Goal: Task Accomplishment & Management: Manage account settings

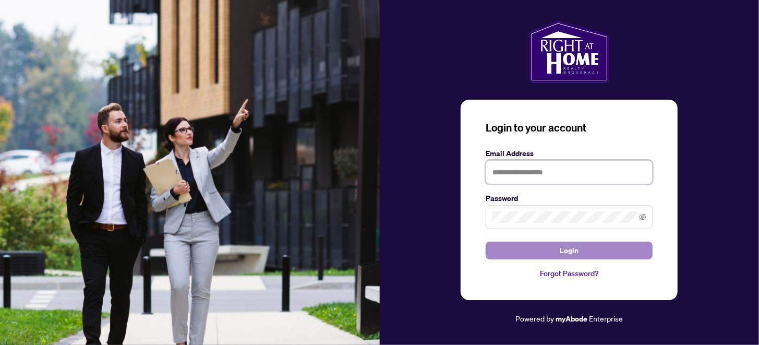
type input "**********"
click at [558, 253] on button "Login" at bounding box center [568, 250] width 167 height 18
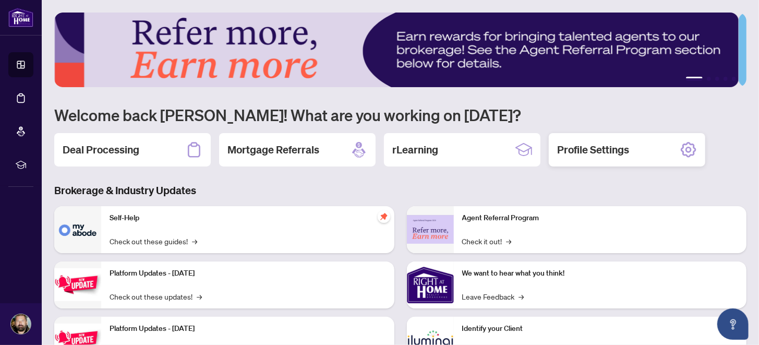
click at [600, 155] on h2 "Profile Settings" at bounding box center [593, 149] width 72 height 15
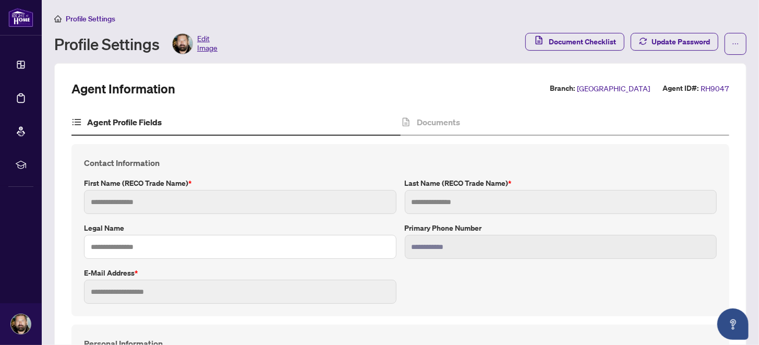
type input "******"
type input "*******"
type input "*"
type input "**********"
type input "*********"
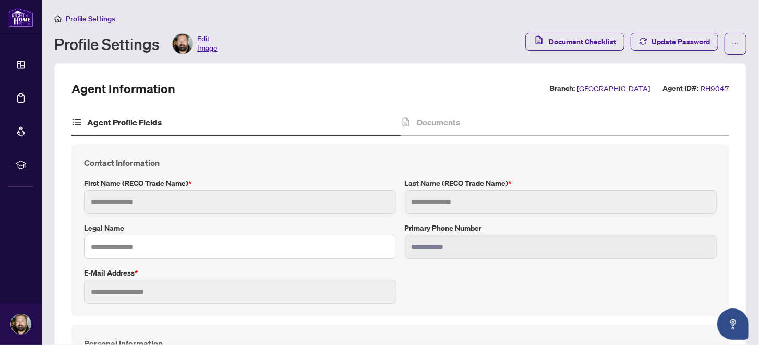
type input "**********"
type input "*******"
type input "*"
type input "*******"
type input "**********"
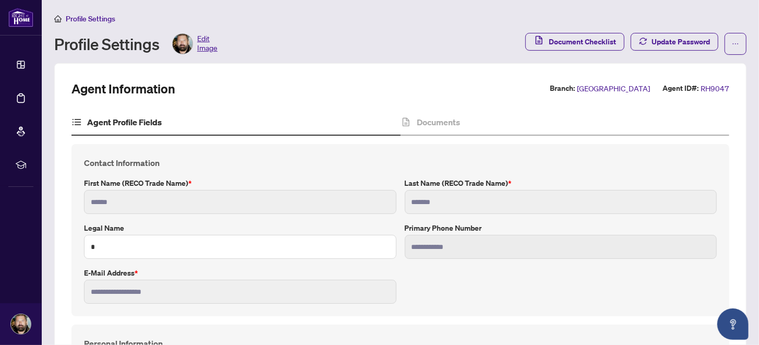
type input "****"
type input "**********"
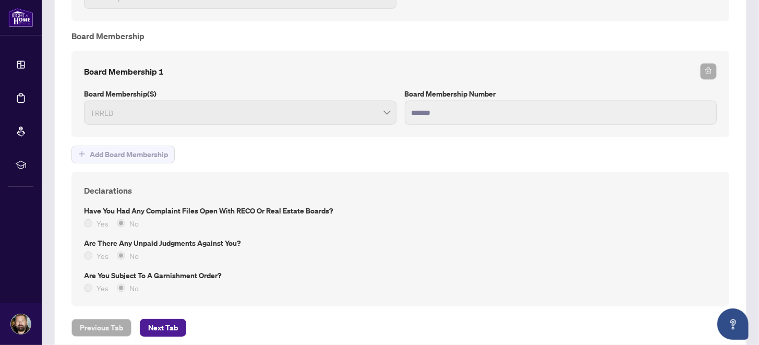
scroll to position [830, 0]
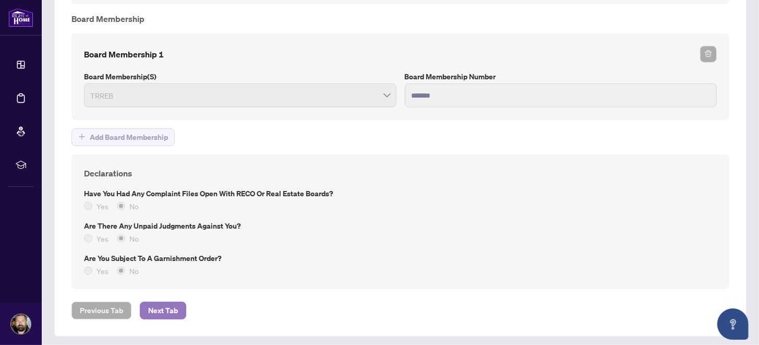
click at [167, 302] on span "Next Tab" at bounding box center [163, 310] width 30 height 17
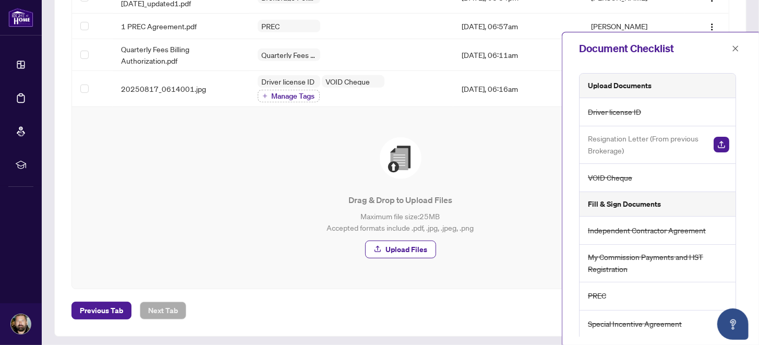
scroll to position [127, 0]
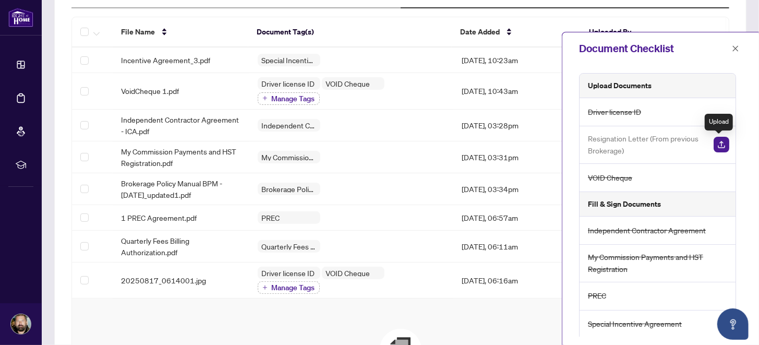
click at [723, 141] on img "button" at bounding box center [721, 145] width 16 height 16
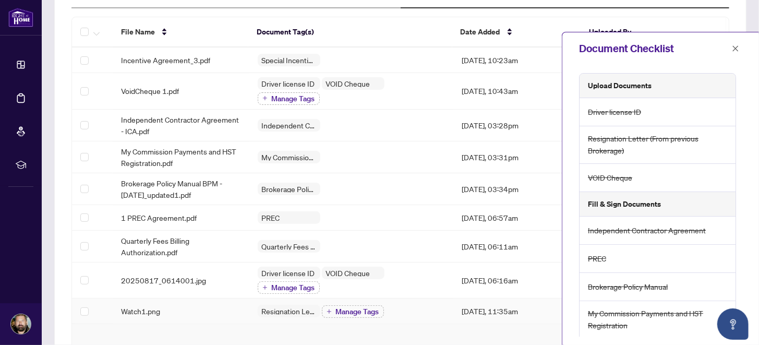
click at [192, 307] on div "Watch1.png" at bounding box center [180, 310] width 119 height 11
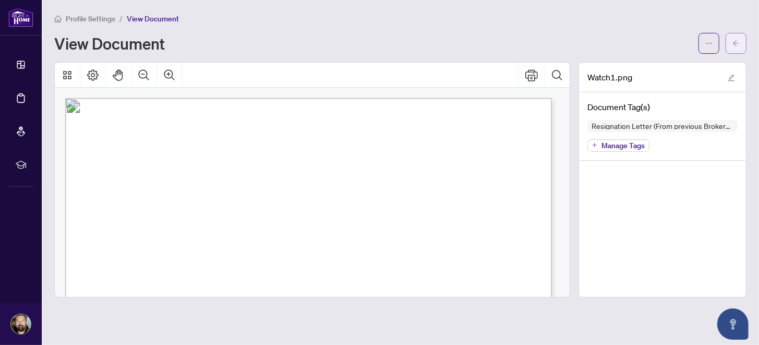
click at [733, 38] on span "button" at bounding box center [735, 43] width 7 height 17
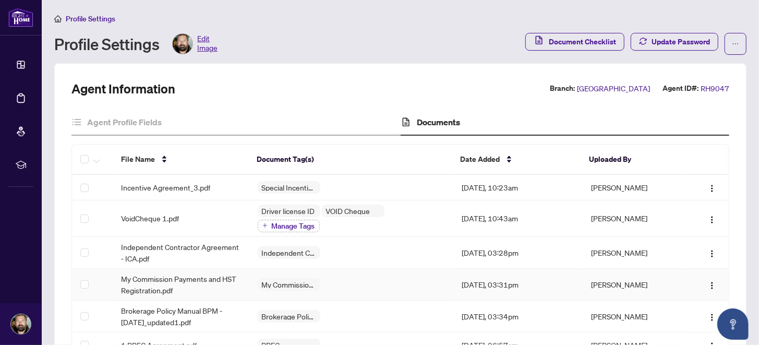
scroll to position [191, 0]
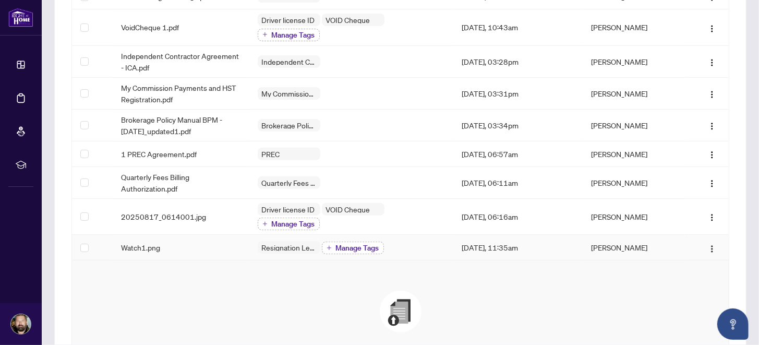
click at [353, 244] on span "Manage Tags" at bounding box center [357, 247] width 43 height 7
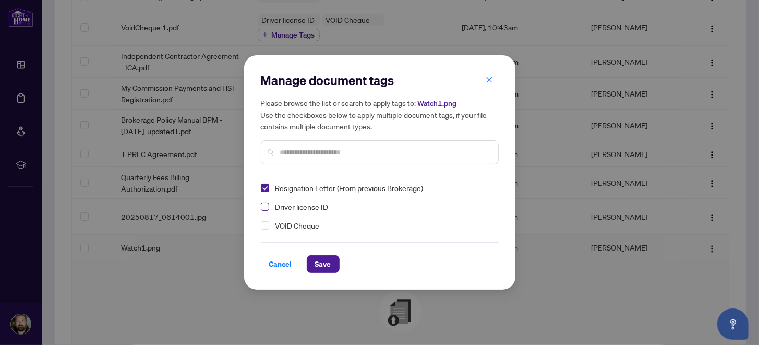
click at [263, 206] on span "Select Driver license ID" at bounding box center [265, 206] width 8 height 8
click at [264, 220] on div "VOID Cheque" at bounding box center [377, 225] width 232 height 13
click at [265, 226] on span "Select VOID Cheque" at bounding box center [265, 225] width 8 height 8
click at [329, 261] on span "Save" at bounding box center [323, 264] width 16 height 17
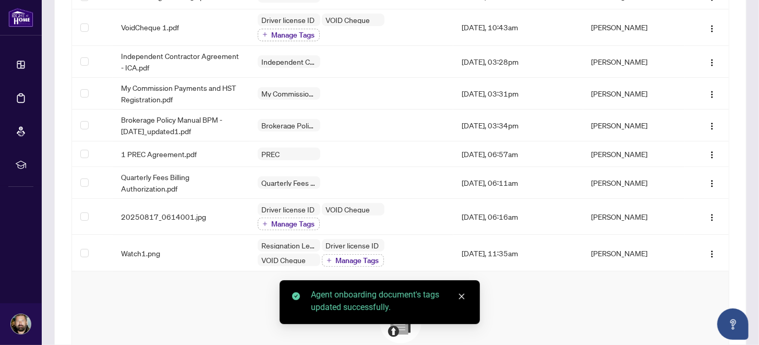
scroll to position [0, 0]
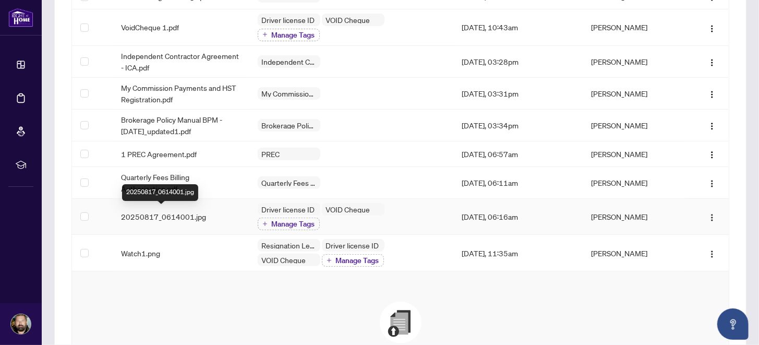
click at [201, 211] on span "20250817_0614001.jpg" at bounding box center [163, 216] width 85 height 11
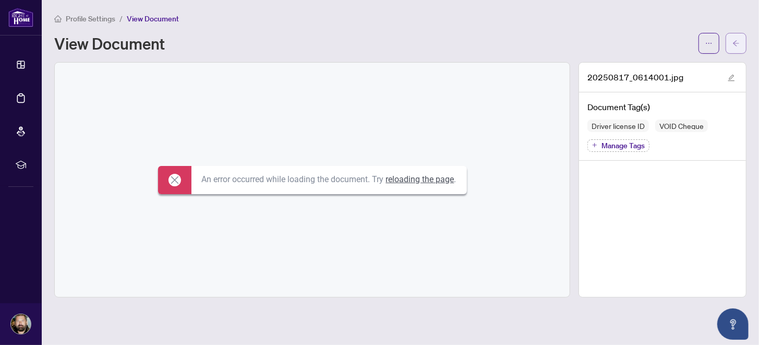
click at [732, 37] on span "button" at bounding box center [735, 43] width 7 height 17
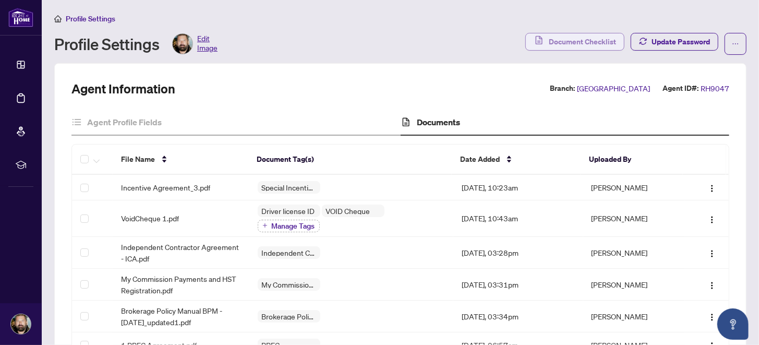
click at [576, 40] on span "Document Checklist" at bounding box center [582, 41] width 67 height 17
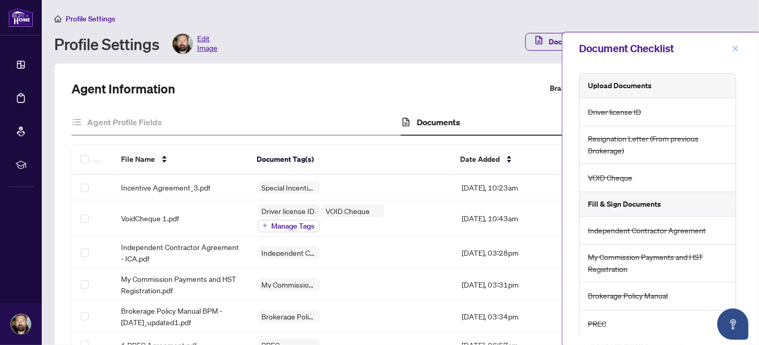
click at [736, 46] on icon "close" at bounding box center [735, 48] width 7 height 7
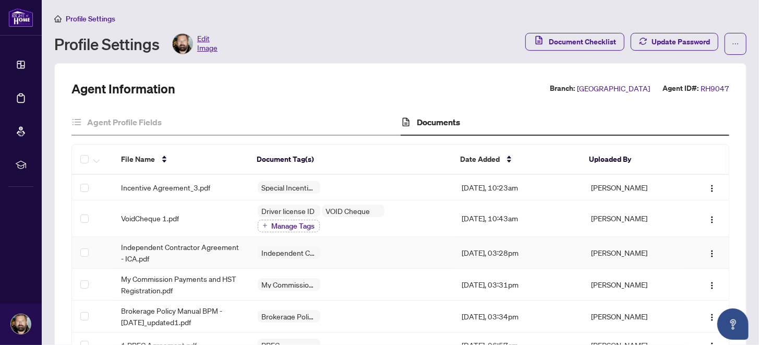
scroll to position [191, 0]
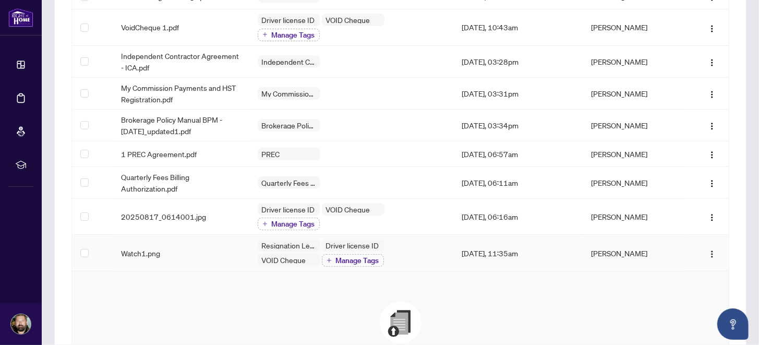
click at [213, 241] on td "Watch1.png" at bounding box center [181, 253] width 136 height 37
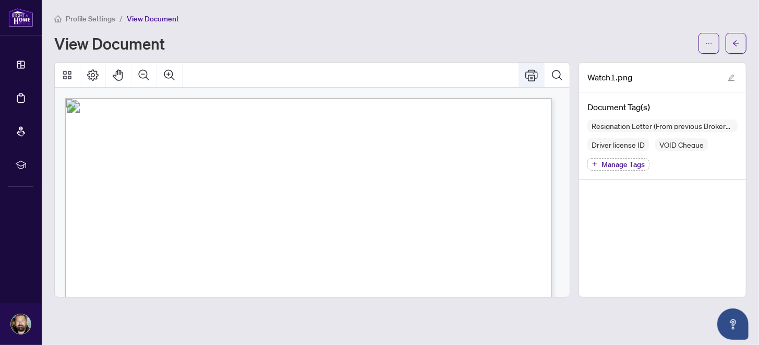
click at [530, 72] on icon "Print" at bounding box center [531, 75] width 13 height 13
click at [732, 42] on icon "arrow-left" at bounding box center [735, 43] width 7 height 7
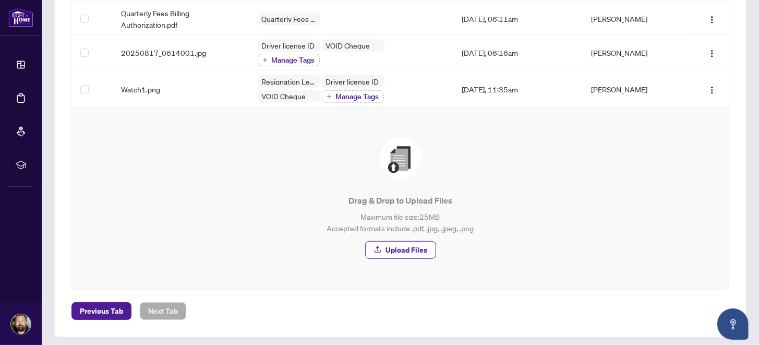
scroll to position [163, 0]
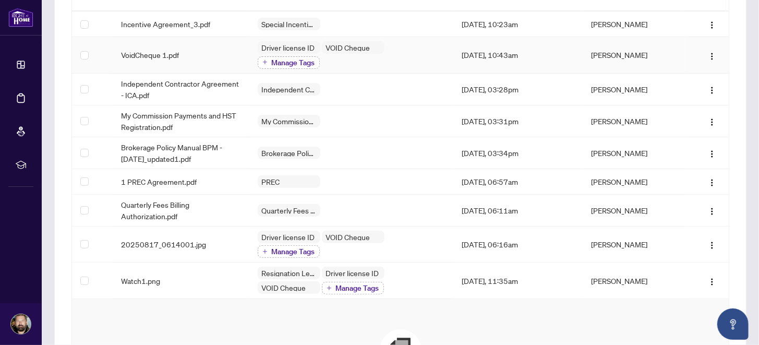
click at [287, 59] on span "Manage Tags" at bounding box center [293, 62] width 43 height 7
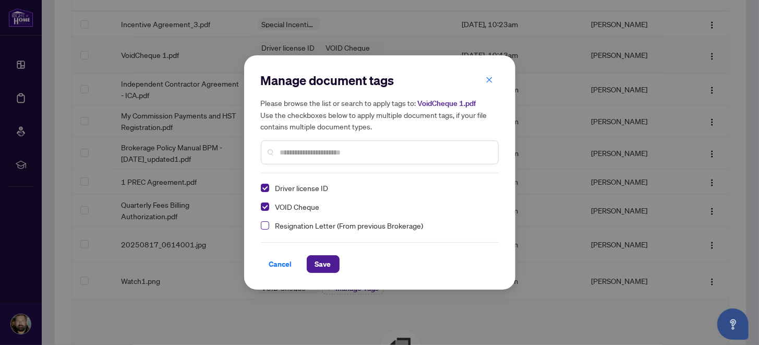
click at [264, 226] on span "Select Resignation Letter (From previous Brokerage)" at bounding box center [265, 225] width 8 height 8
click at [324, 261] on span "Save" at bounding box center [323, 264] width 16 height 17
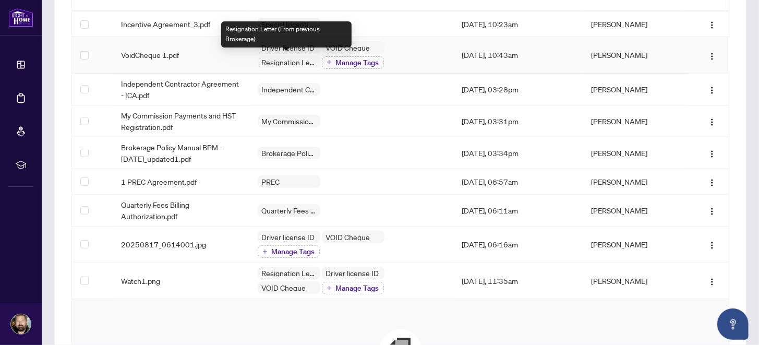
click at [284, 59] on span "Resignation Letter (From previous Brokerage)" at bounding box center [289, 61] width 63 height 7
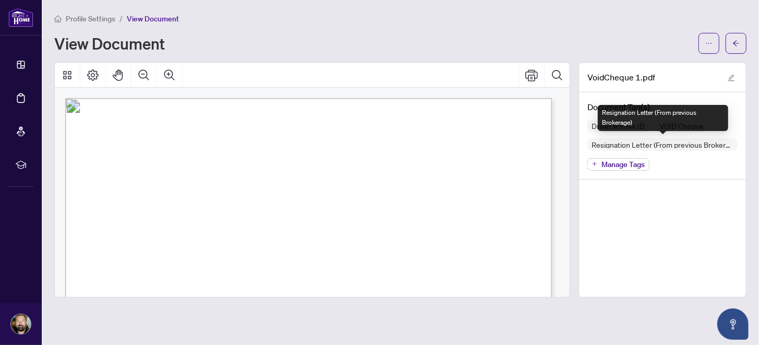
click at [625, 141] on span "Resignation Letter (From previous Brokerage)" at bounding box center [662, 144] width 150 height 7
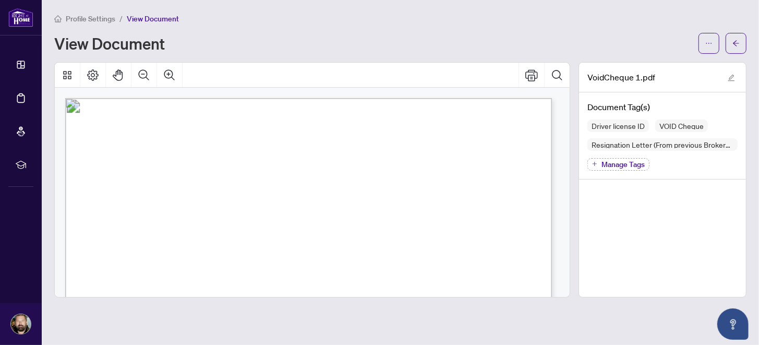
click at [685, 158] on div "Driver license ID VOID Cheque Resignation Letter (From previous Brokerage) Mana…" at bounding box center [662, 144] width 150 height 51
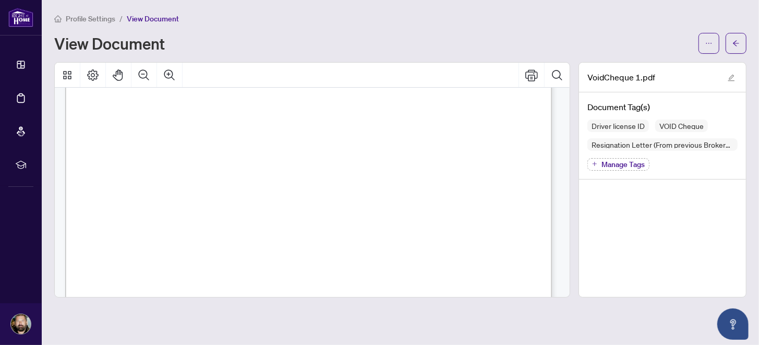
scroll to position [500, 0]
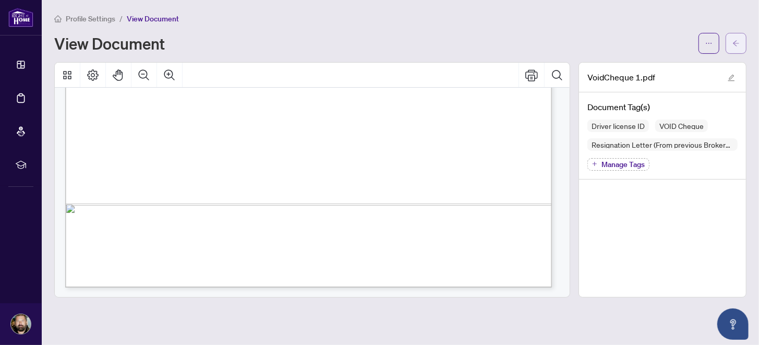
click at [733, 43] on icon "arrow-left" at bounding box center [736, 43] width 6 height 6
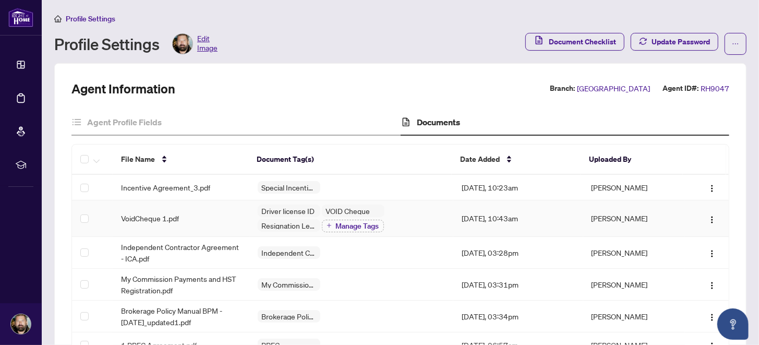
click at [208, 214] on div "VoidCheque 1.pdf" at bounding box center [180, 217] width 119 height 11
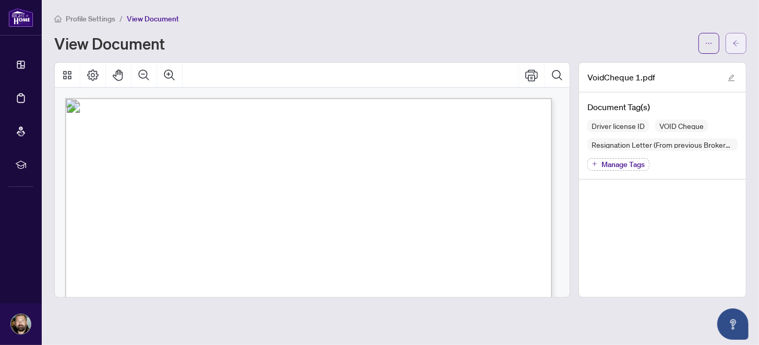
click at [733, 41] on icon "arrow-left" at bounding box center [735, 43] width 7 height 7
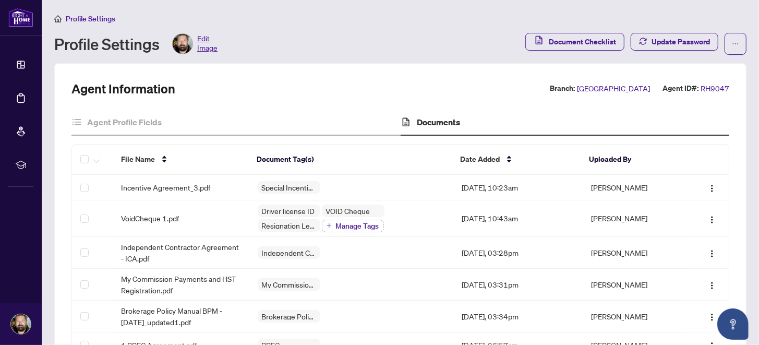
click at [342, 222] on span "Manage Tags" at bounding box center [357, 225] width 43 height 7
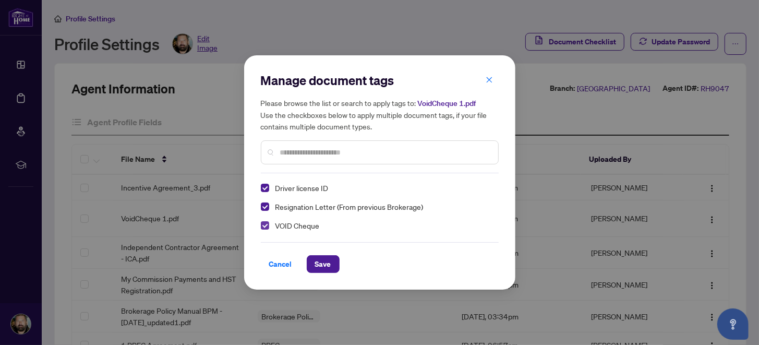
click at [262, 225] on span "Select VOID Cheque" at bounding box center [265, 225] width 8 height 8
click at [265, 188] on span "Select Driver license ID" at bounding box center [265, 188] width 8 height 8
click at [327, 261] on span "Save" at bounding box center [323, 264] width 16 height 17
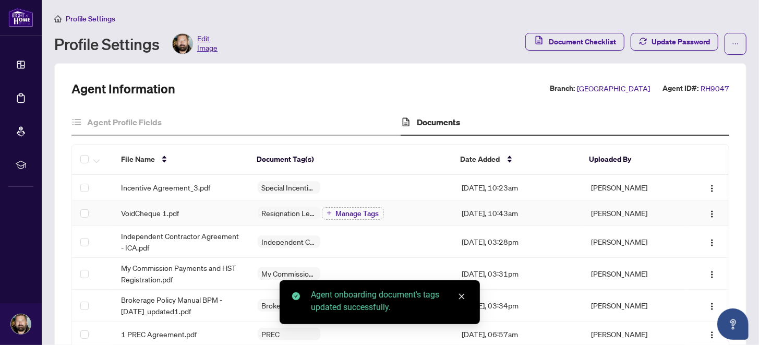
click at [194, 212] on div "VoidCheque 1.pdf" at bounding box center [180, 212] width 119 height 11
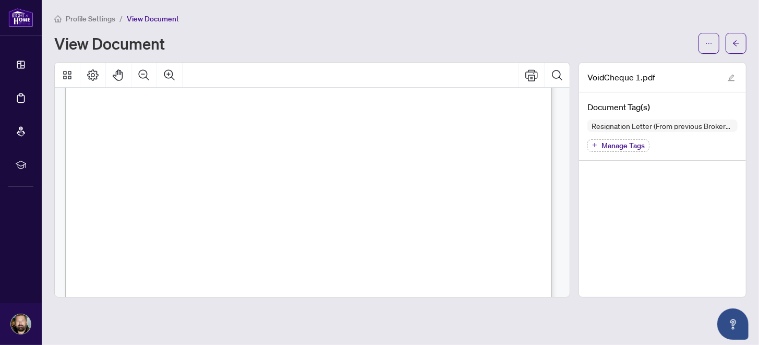
scroll to position [382, 0]
click at [739, 40] on icon "arrow-left" at bounding box center [735, 43] width 7 height 7
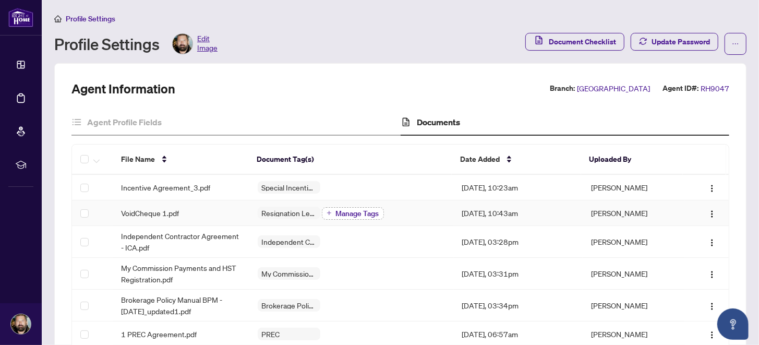
click at [368, 210] on span "Manage Tags" at bounding box center [357, 213] width 43 height 7
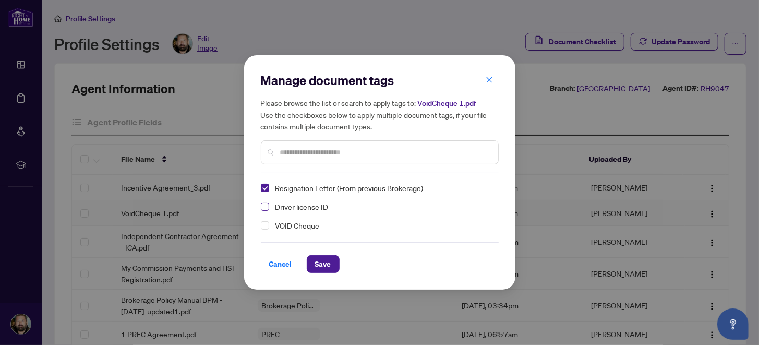
click at [265, 206] on span "Select Driver license ID" at bounding box center [265, 206] width 8 height 8
click at [265, 223] on span "Select VOID Cheque" at bounding box center [265, 225] width 8 height 8
click at [321, 263] on span "Save" at bounding box center [323, 264] width 16 height 17
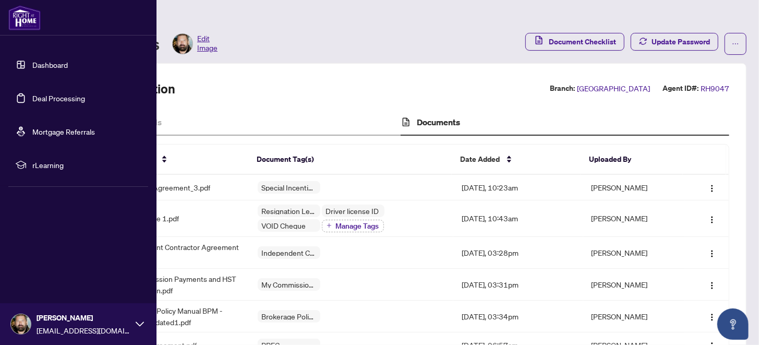
click at [19, 324] on img at bounding box center [21, 324] width 20 height 20
click at [46, 262] on span "Logout" at bounding box center [41, 261] width 23 height 17
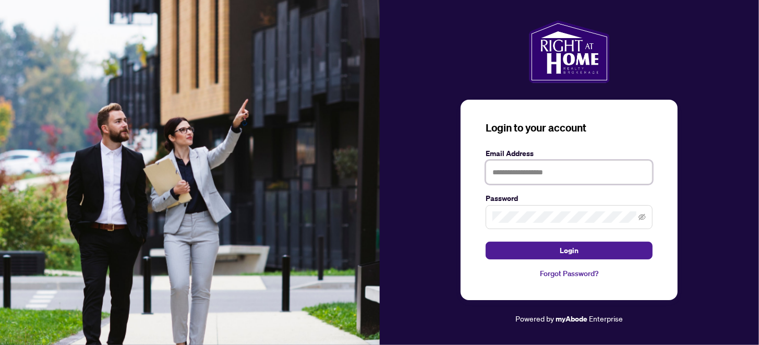
type input "**********"
